Goal: Download file/media

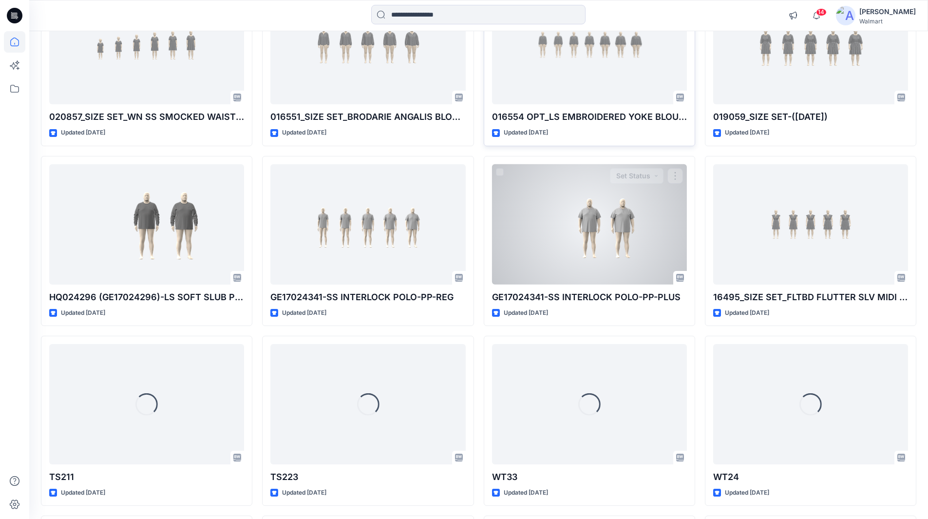
scroll to position [438, 0]
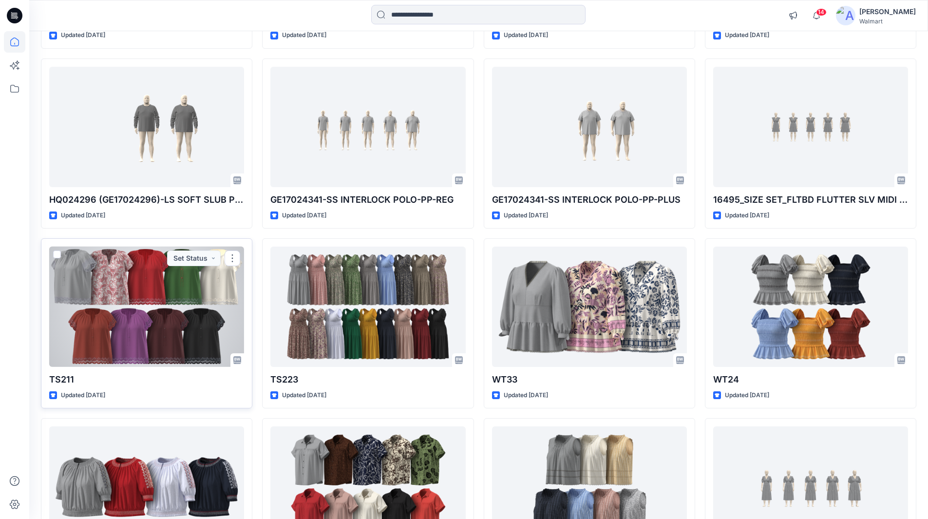
click at [135, 305] on div at bounding box center [146, 307] width 195 height 120
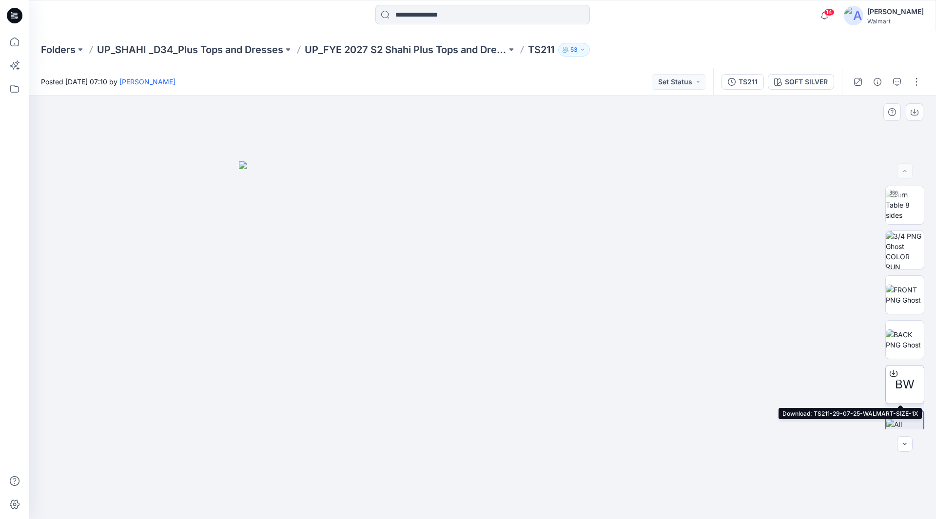
click at [897, 380] on div at bounding box center [893, 373] width 16 height 16
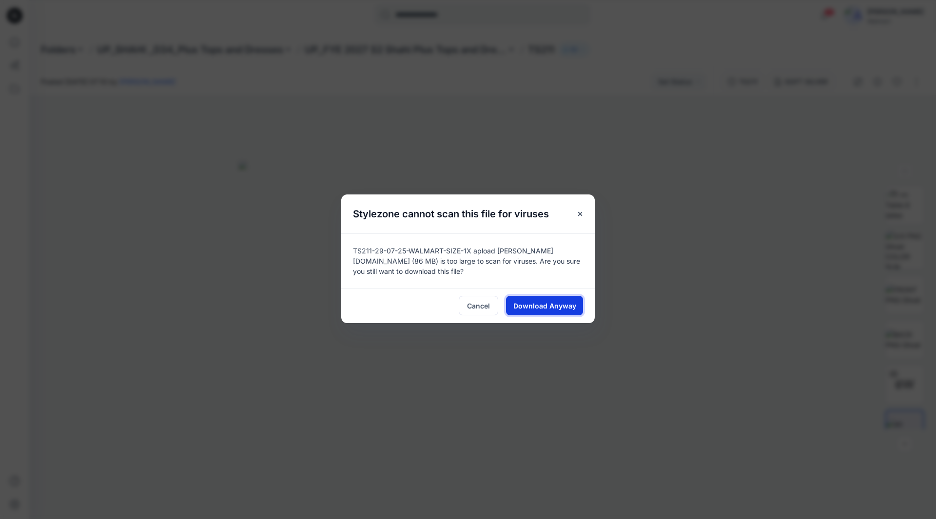
click at [561, 303] on span "Download Anyway" at bounding box center [544, 306] width 63 height 10
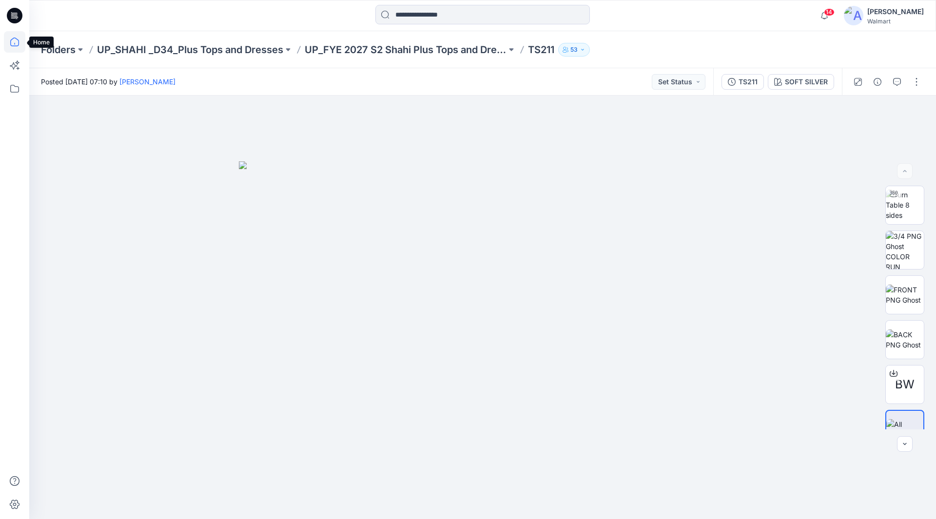
click at [16, 41] on icon at bounding box center [14, 41] width 21 height 21
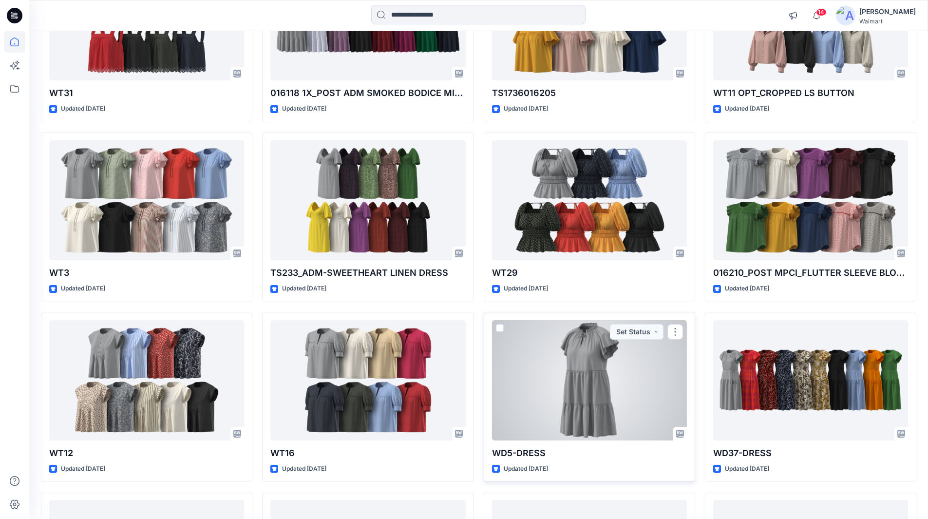
scroll to position [2155, 0]
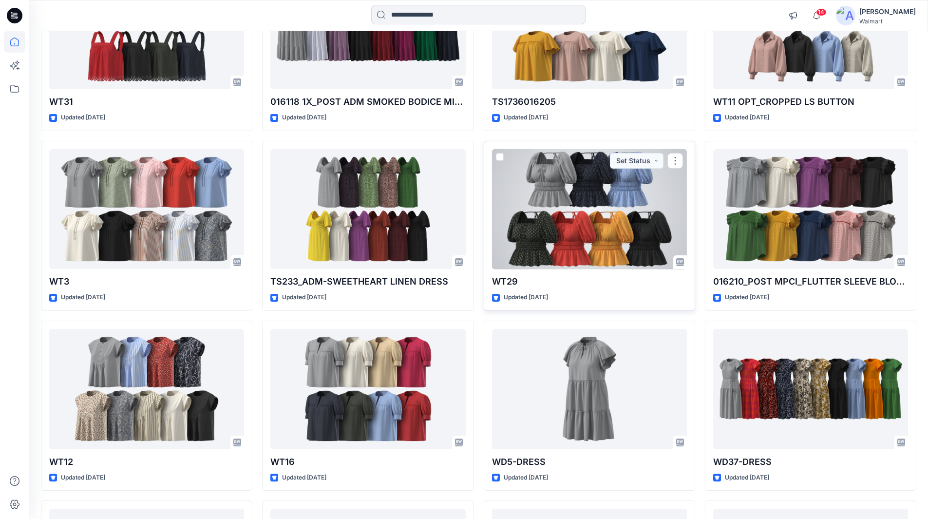
click at [600, 209] on div at bounding box center [589, 209] width 195 height 120
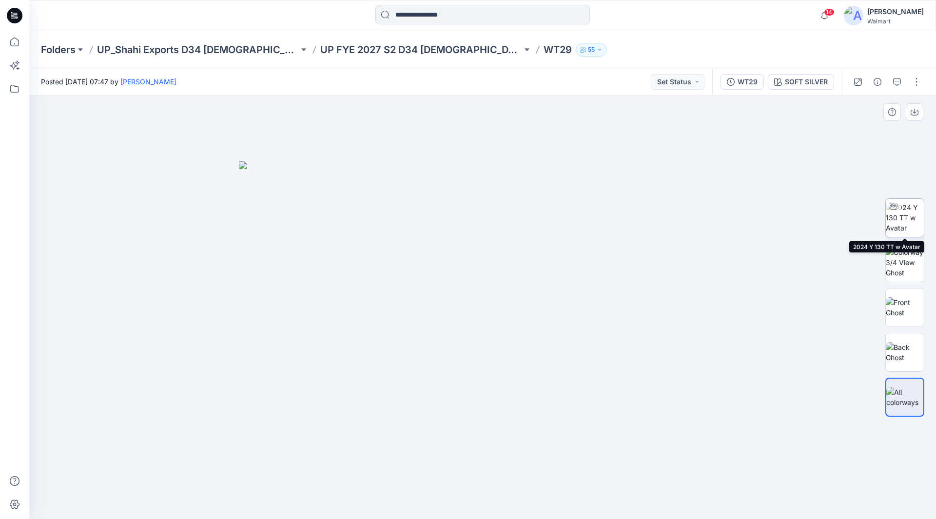
click at [902, 217] on img at bounding box center [904, 217] width 38 height 31
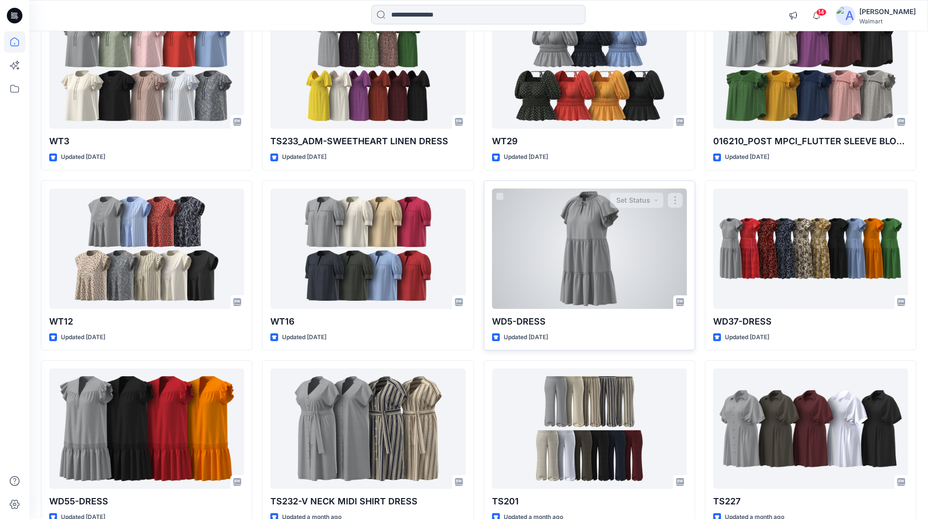
scroll to position [2350, 0]
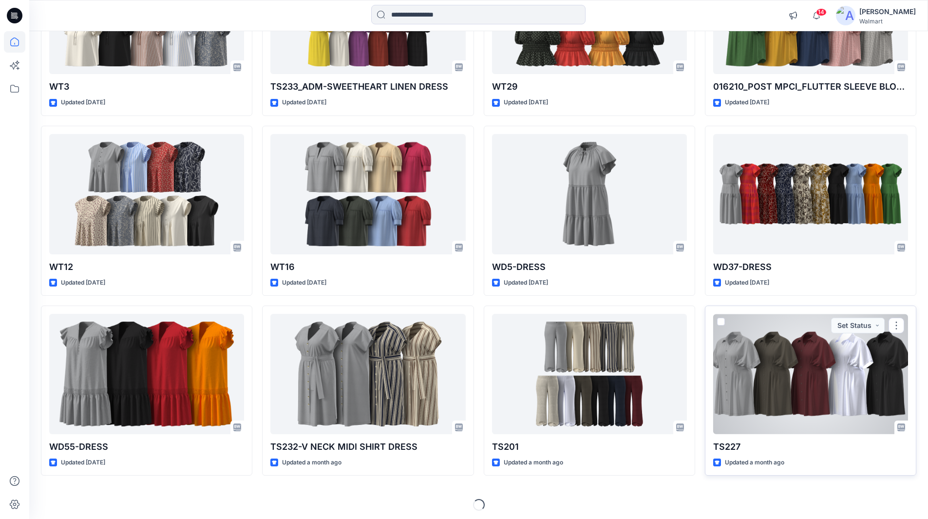
click at [793, 353] on div at bounding box center [810, 374] width 195 height 120
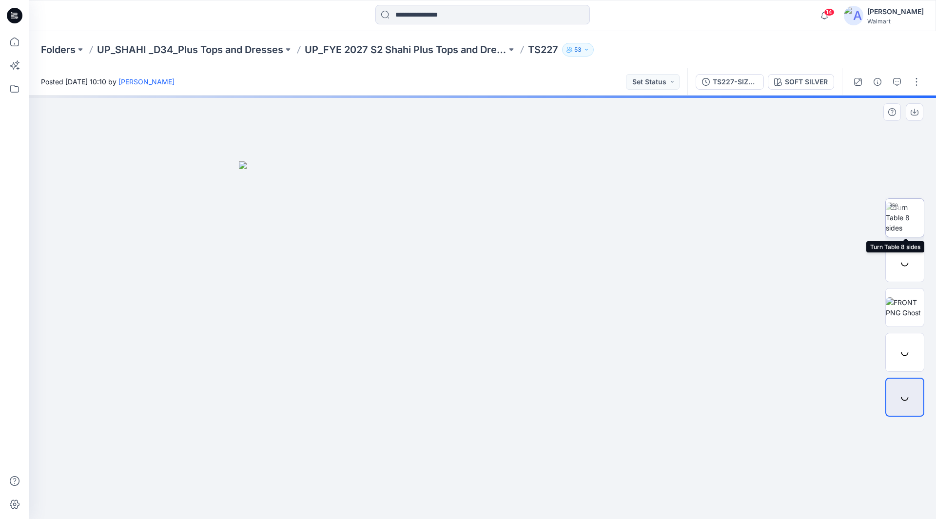
click at [904, 213] on img at bounding box center [904, 217] width 38 height 31
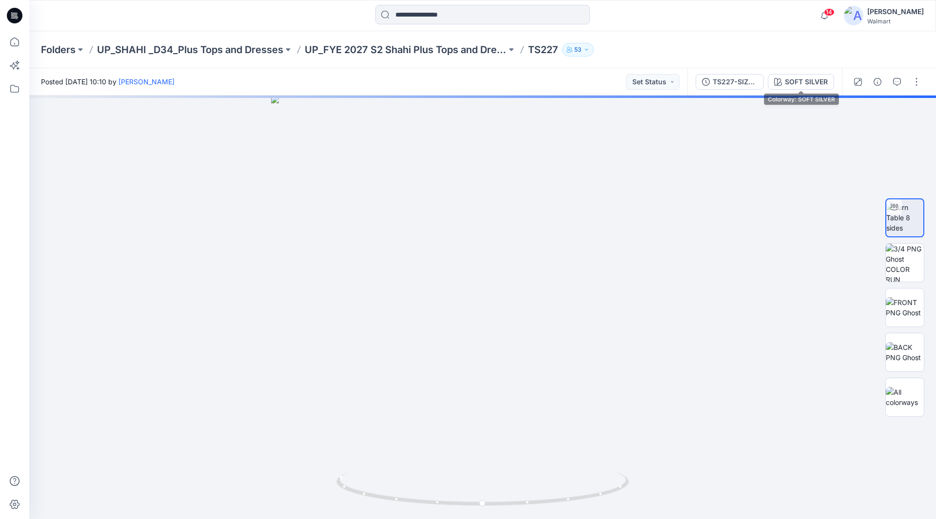
click at [774, 82] on icon "button" at bounding box center [778, 82] width 8 height 8
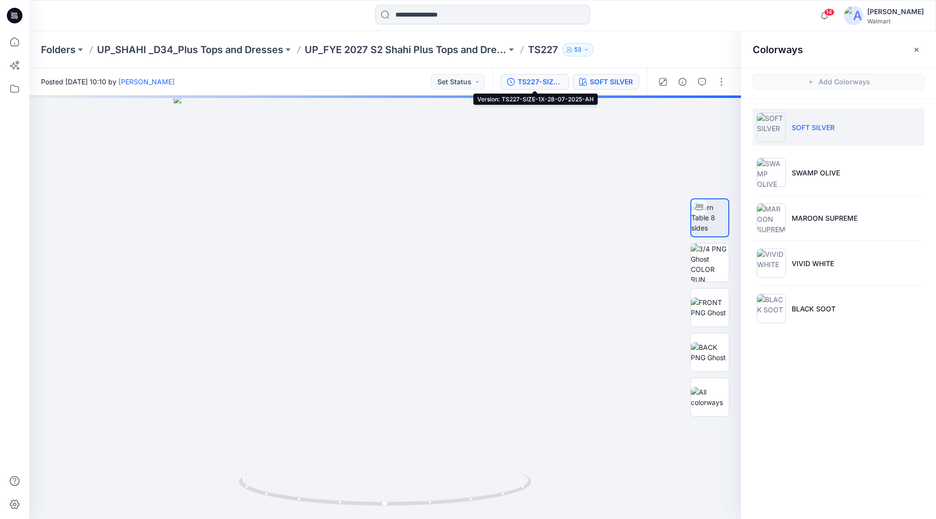
click at [528, 78] on div "TS227-SIZE-1X-28-07-2025-AH" at bounding box center [539, 82] width 45 height 11
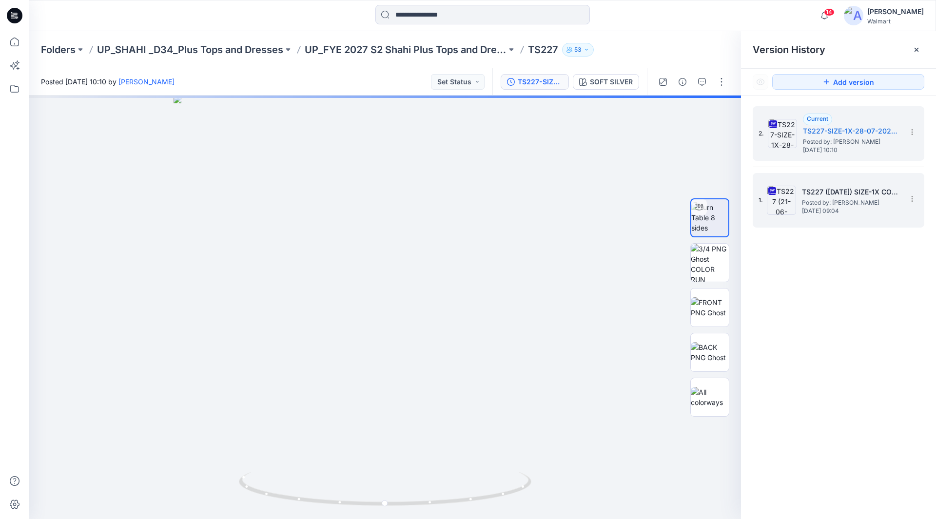
click at [851, 194] on h5 "TS227 ([DATE]) SIZE-1X COLLARWAY -STREACH POPLIN" at bounding box center [850, 192] width 97 height 12
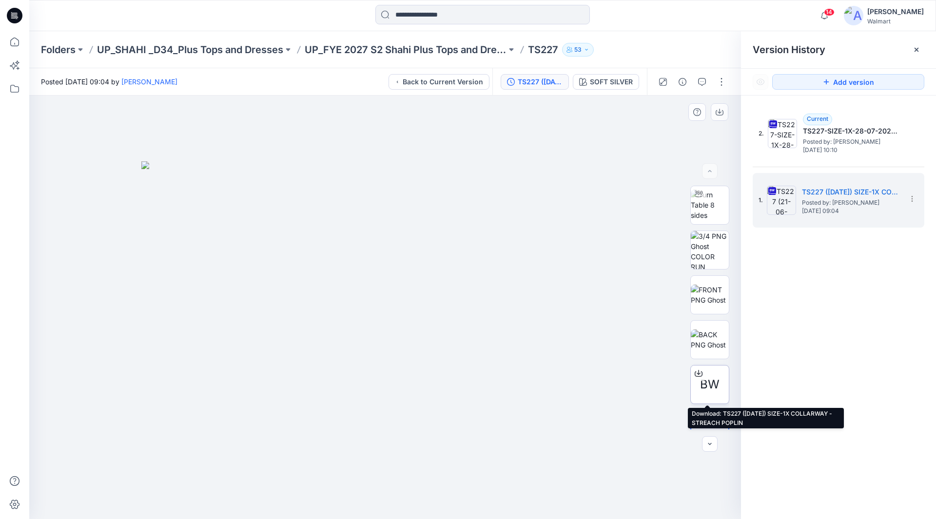
click at [696, 373] on icon at bounding box center [698, 371] width 4 height 5
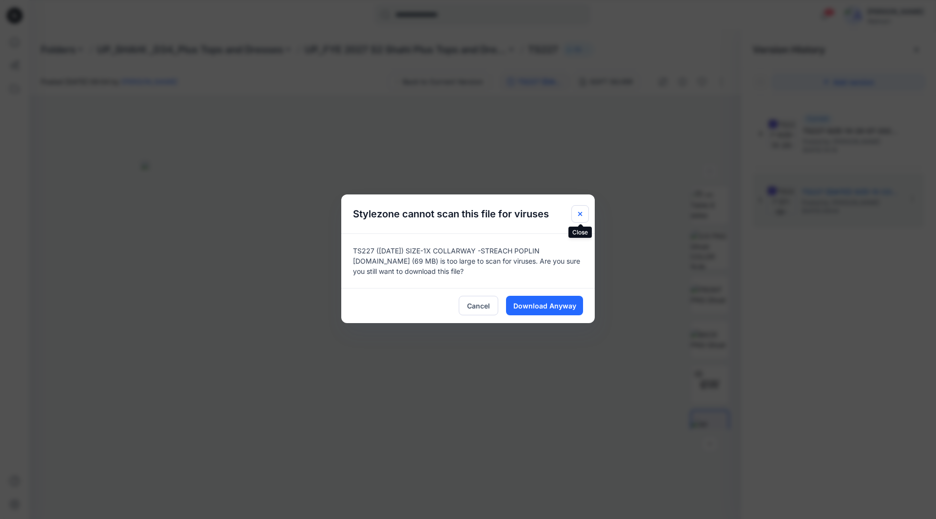
click at [580, 212] on icon "Close" at bounding box center [580, 214] width 8 height 8
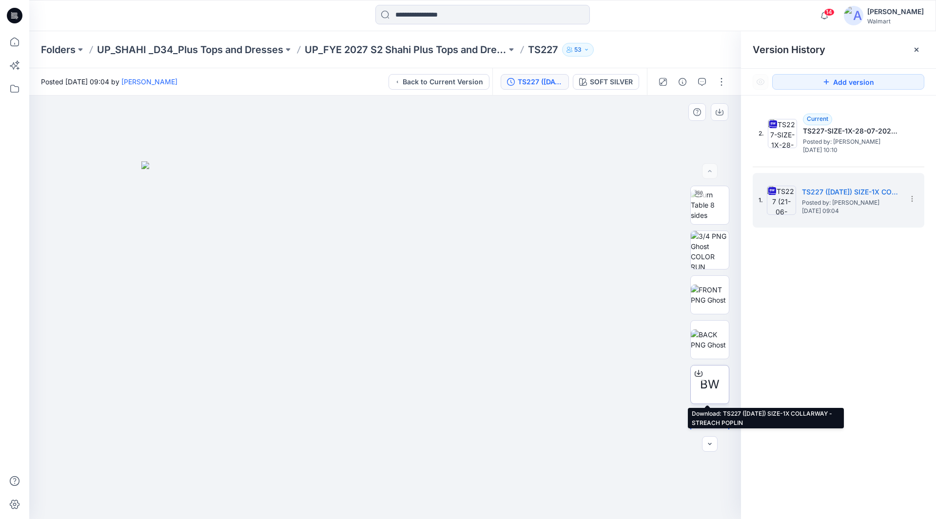
click at [706, 376] on span "BW" at bounding box center [709, 385] width 19 height 18
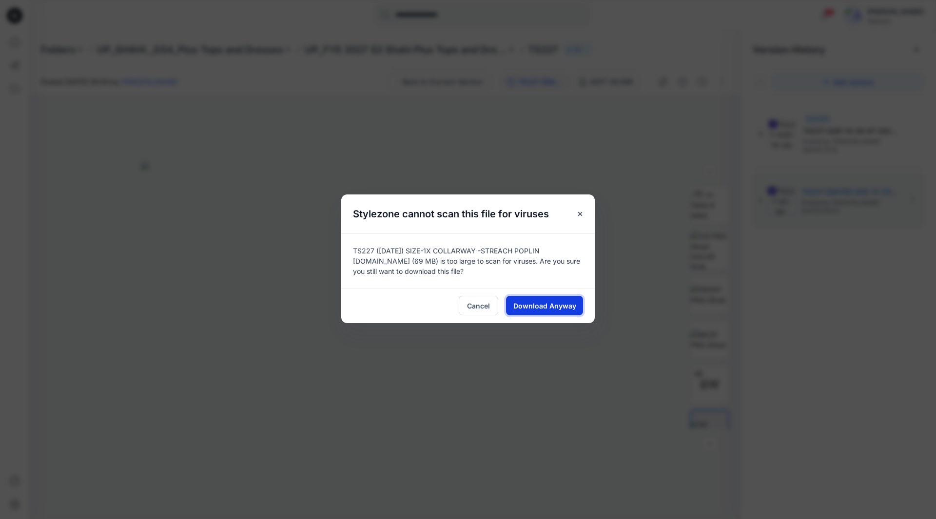
click at [539, 305] on span "Download Anyway" at bounding box center [544, 306] width 63 height 10
